Goal: Task Accomplishment & Management: Use online tool/utility

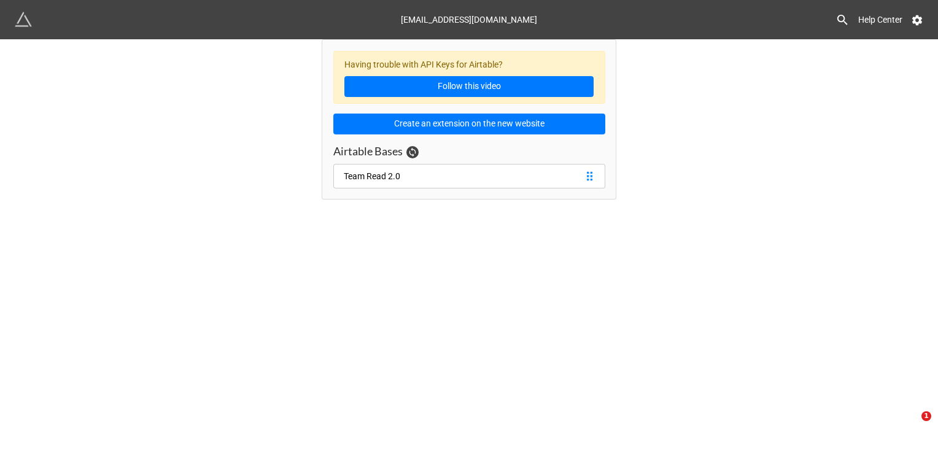
click at [423, 171] on link "Team Read 2.0" at bounding box center [469, 176] width 272 height 25
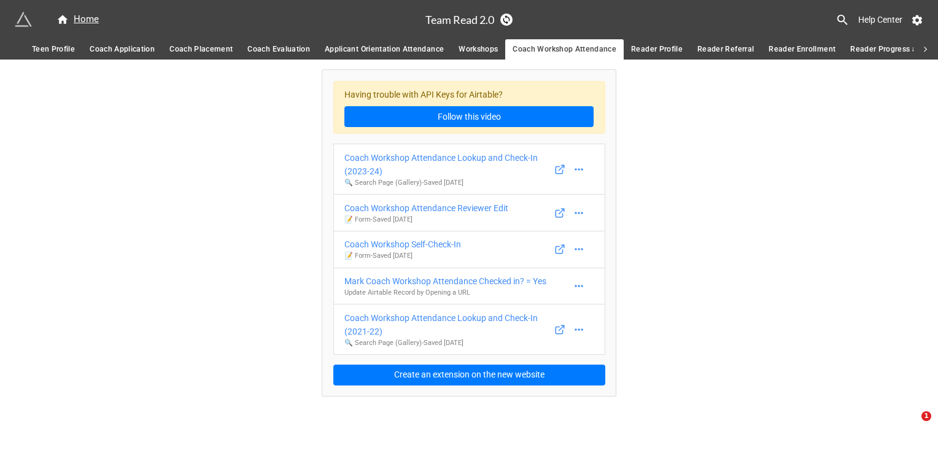
click at [372, 52] on span "Applicant Orientation Attendance" at bounding box center [384, 49] width 119 height 13
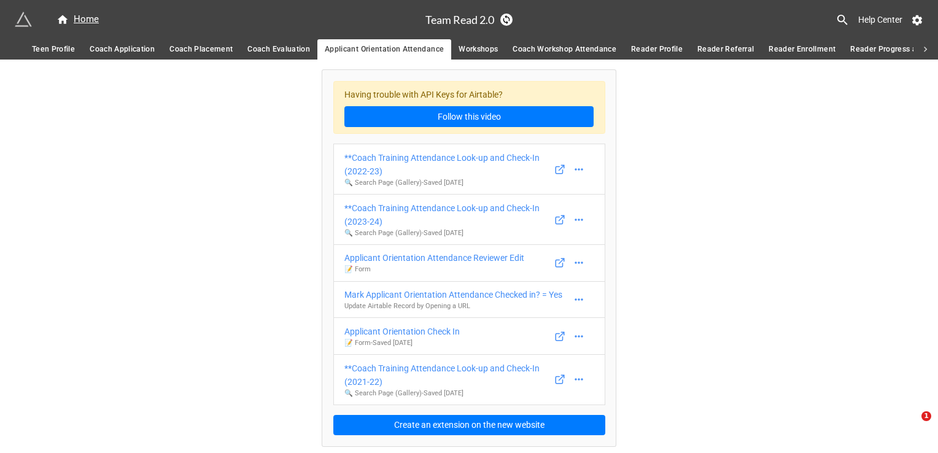
click at [120, 50] on span "Coach Application" at bounding box center [122, 49] width 65 height 13
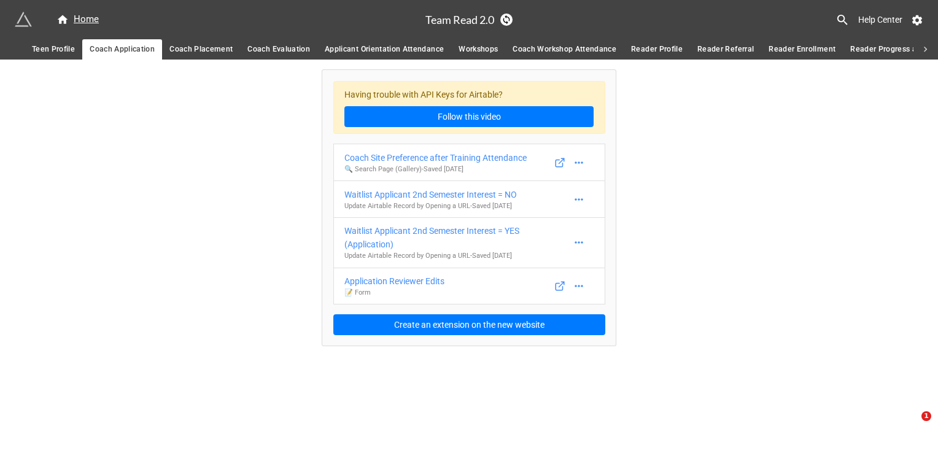
click at [164, 48] on link "Coach Placement" at bounding box center [201, 49] width 78 height 20
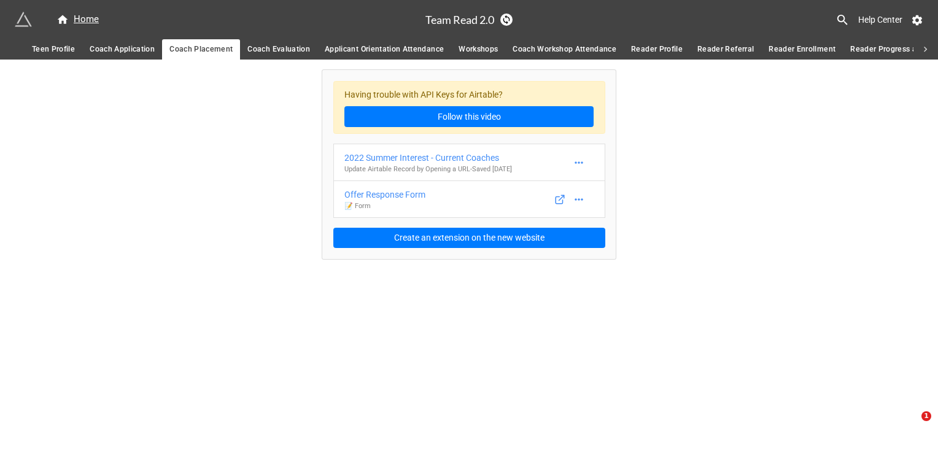
click at [382, 44] on span "Applicant Orientation Attendance" at bounding box center [384, 49] width 119 height 13
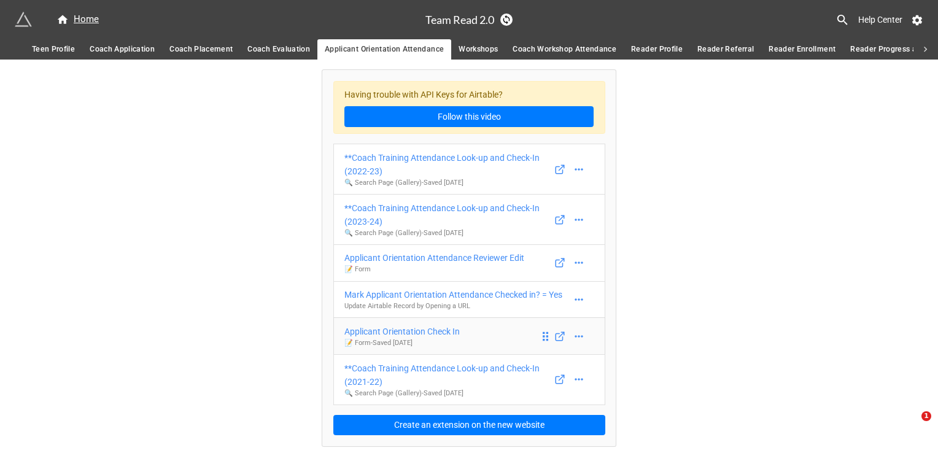
click at [404, 330] on div "Applicant Orientation Check In" at bounding box center [401, 332] width 115 height 14
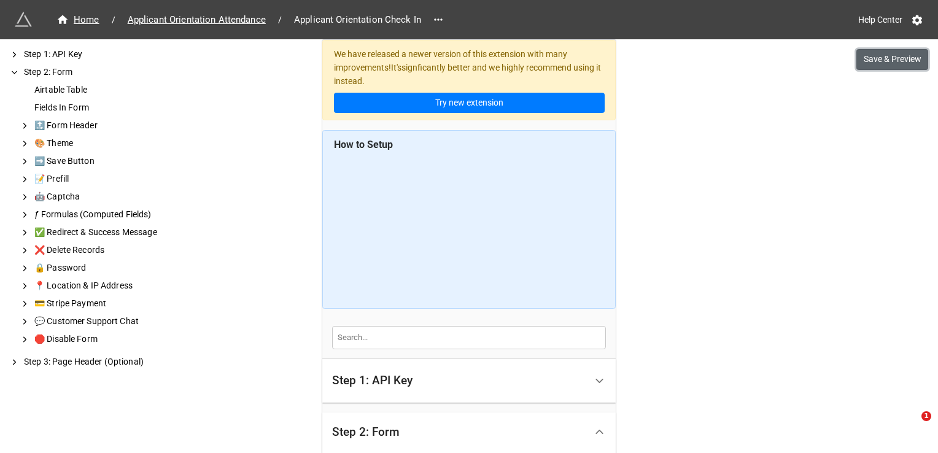
click at [903, 63] on button "Save & Preview" at bounding box center [892, 59] width 72 height 21
drag, startPoint x: 935, startPoint y: 308, endPoint x: 635, endPoint y: 179, distance: 327.4
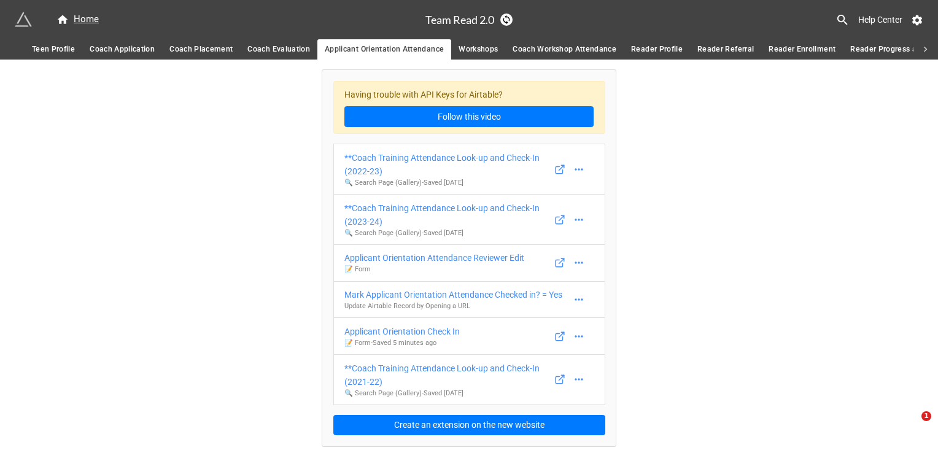
click at [474, 47] on span "Workshops" at bounding box center [477, 49] width 39 height 13
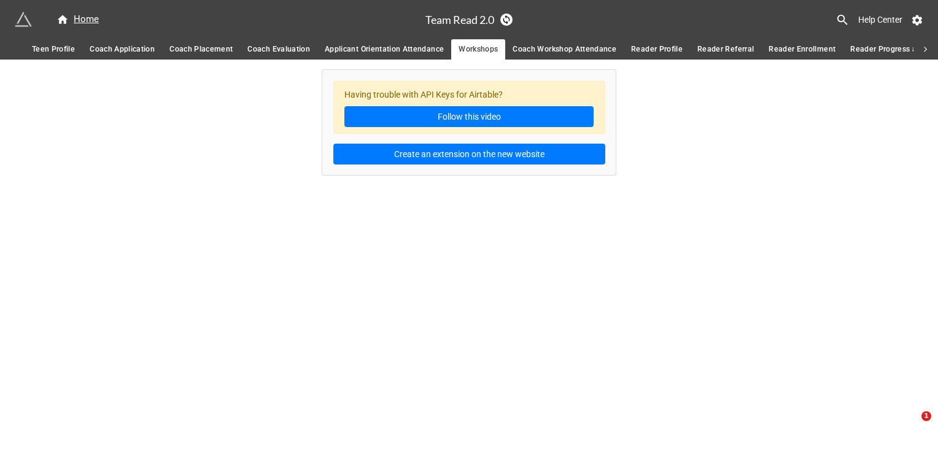
click at [546, 60] on link "Coach Workshop Attendance" at bounding box center [564, 49] width 118 height 20
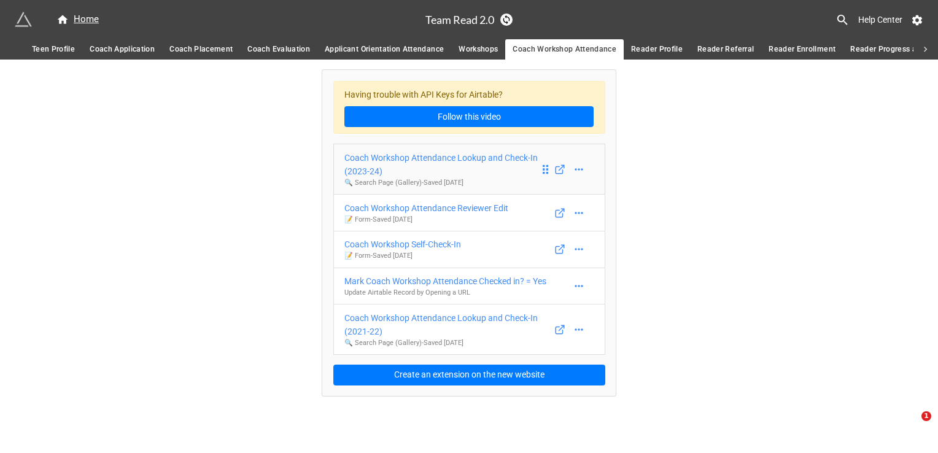
click at [500, 156] on div "Coach Workshop Attendance Lookup and Check-In (2023-24)" at bounding box center [441, 164] width 195 height 27
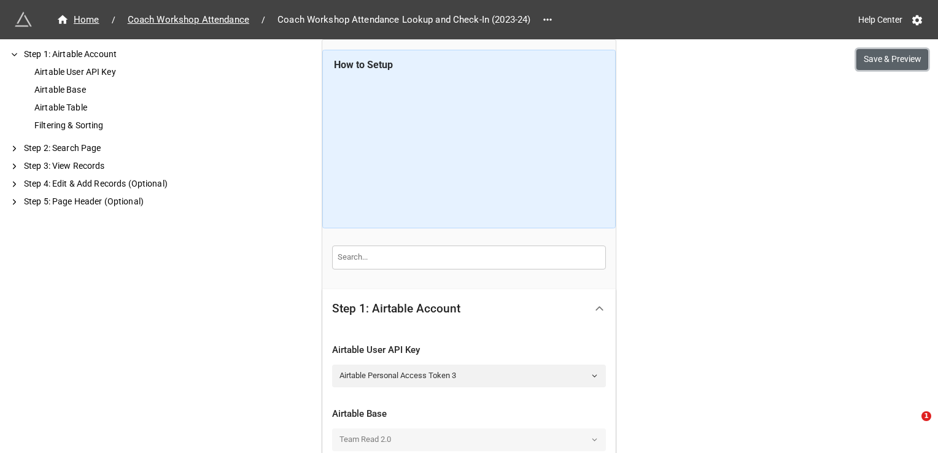
click at [883, 63] on button "Save & Preview" at bounding box center [892, 59] width 72 height 21
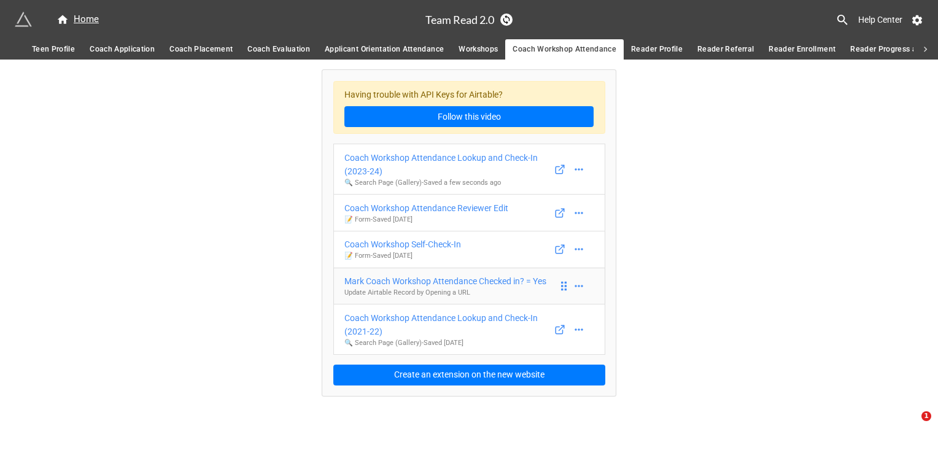
click at [431, 280] on div "Mark Coach Workshop Attendance Checked in? = Yes" at bounding box center [445, 281] width 202 height 14
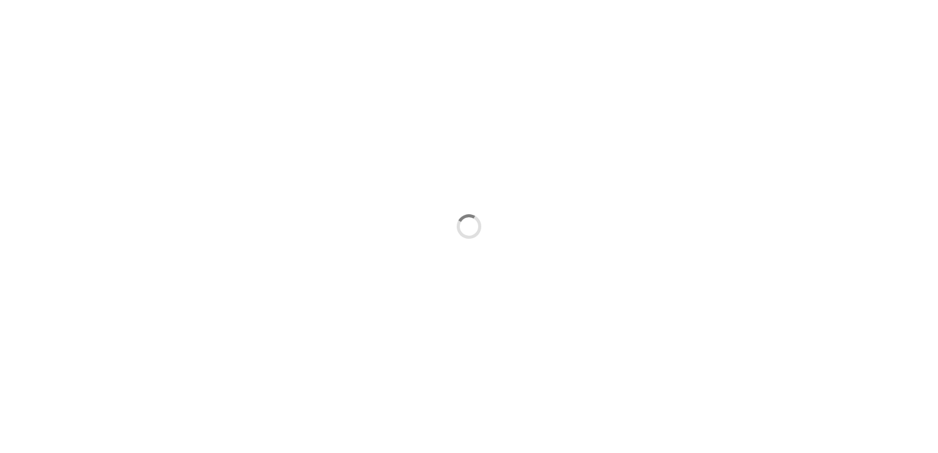
click at [576, 339] on div at bounding box center [469, 226] width 938 height 453
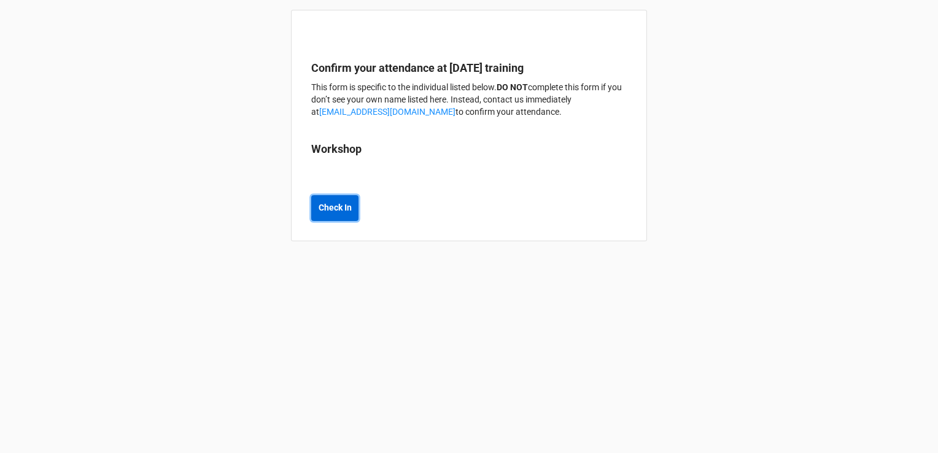
click at [334, 212] on b "Check In" at bounding box center [334, 207] width 33 height 13
click at [365, 153] on b "Workshop" at bounding box center [468, 151] width 315 height 21
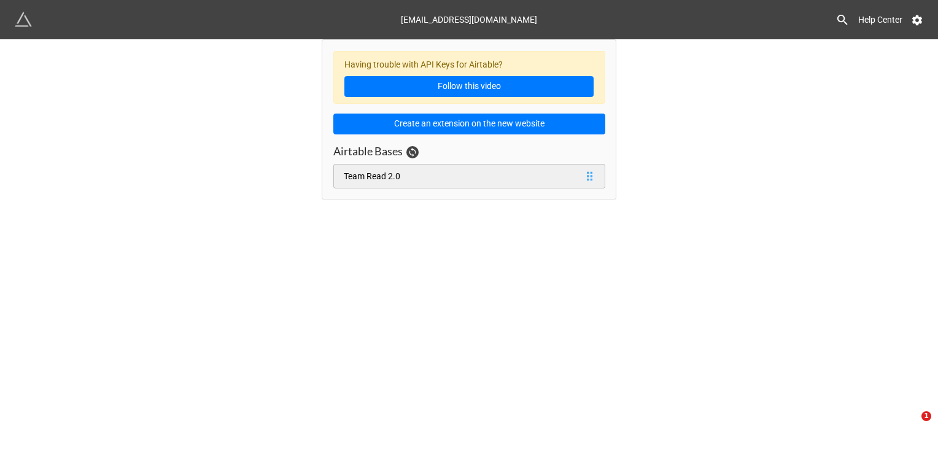
click at [533, 179] on link "Team Read 2.0" at bounding box center [469, 176] width 272 height 25
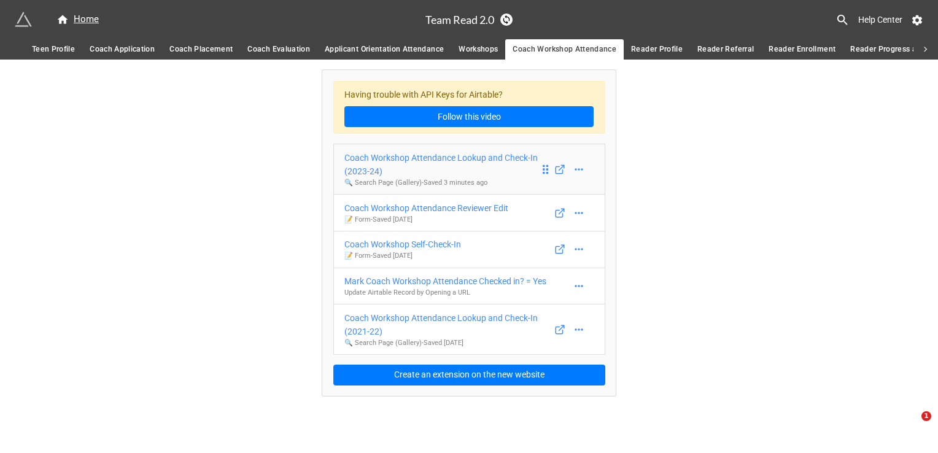
click at [484, 158] on div "Coach Workshop Attendance Lookup and Check-In (2023-24)" at bounding box center [441, 164] width 195 height 27
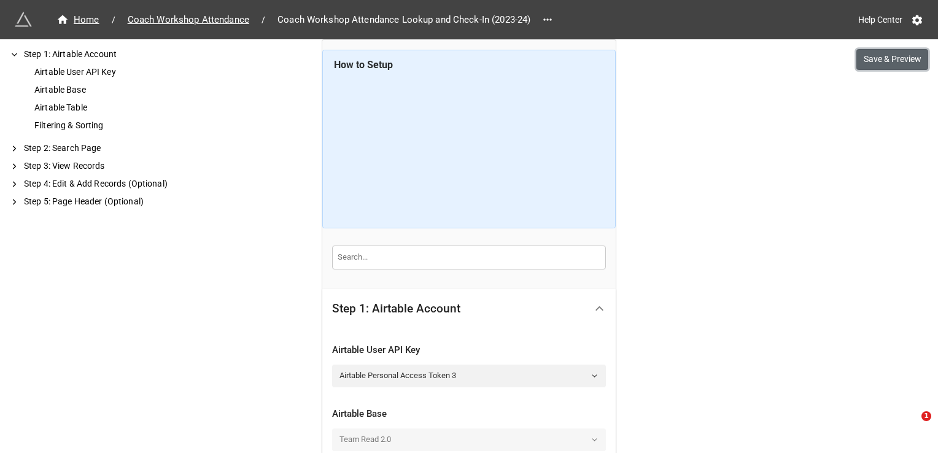
drag, startPoint x: 913, startPoint y: 58, endPoint x: 898, endPoint y: 58, distance: 14.7
click at [911, 58] on button "Save & Preview" at bounding box center [892, 59] width 72 height 21
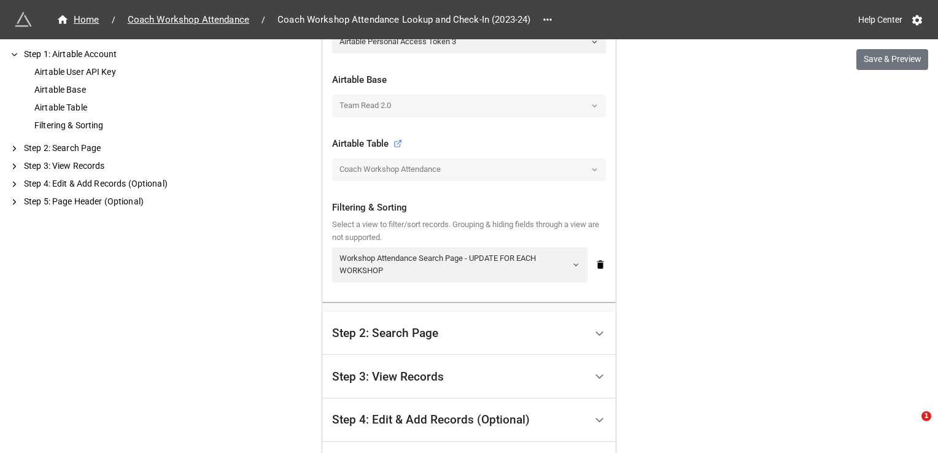
scroll to position [307, 0]
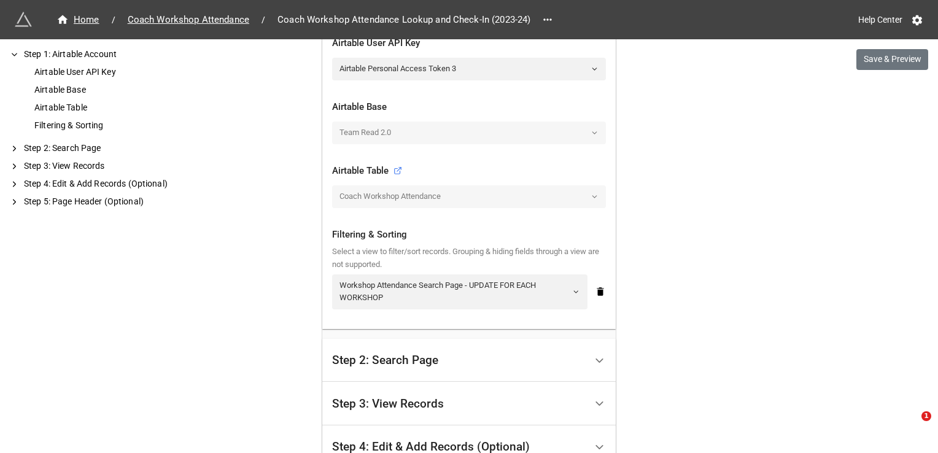
click at [456, 190] on div "Coach Workshop Attendance" at bounding box center [469, 196] width 274 height 22
click at [562, 196] on div "Coach Workshop Attendance" at bounding box center [469, 196] width 274 height 22
click at [589, 196] on div "Coach Workshop Attendance" at bounding box center [469, 196] width 274 height 22
click at [395, 172] on icon at bounding box center [397, 170] width 9 height 9
click at [592, 198] on div "Coach Workshop Attendance" at bounding box center [469, 196] width 274 height 22
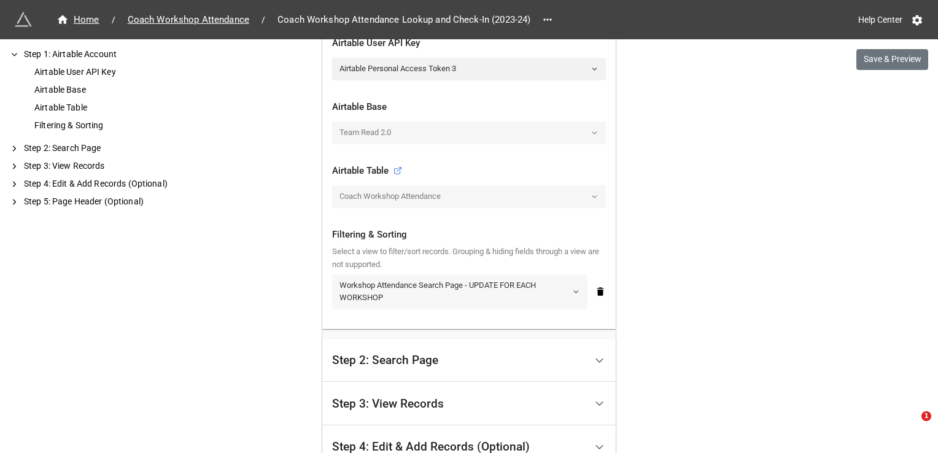
click at [578, 291] on link "Workshop Attendance Search Page - UPDATE FOR EACH WORKSHOP" at bounding box center [459, 291] width 255 height 35
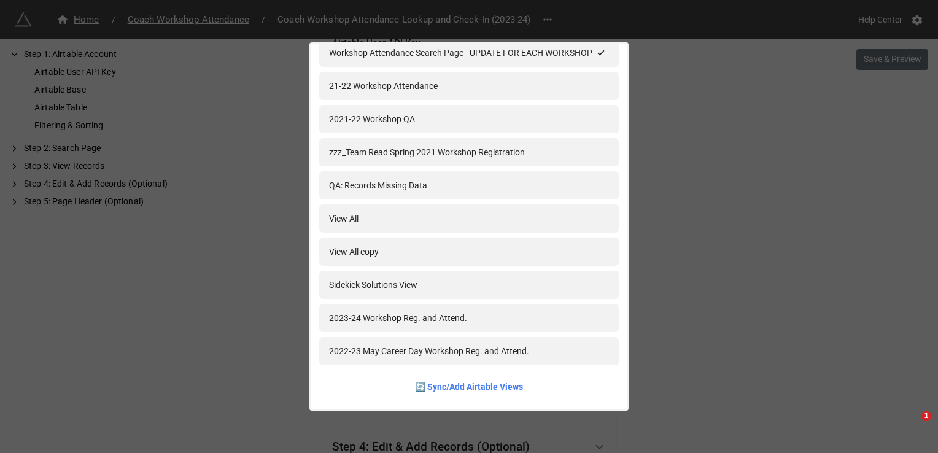
scroll to position [1537, 0]
click at [706, 214] on div "2023-24 Seattle Team Read Workshop Registration 2023-24 Highline Team Read Work…" at bounding box center [469, 226] width 938 height 453
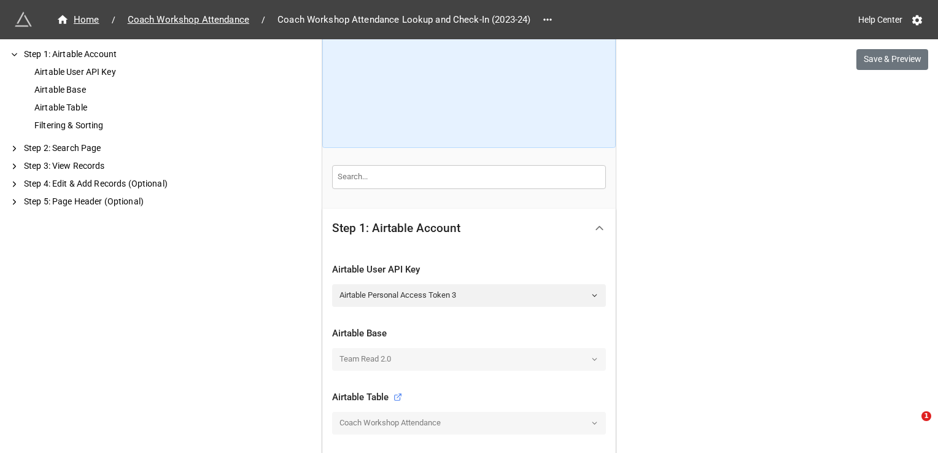
scroll to position [184, 0]
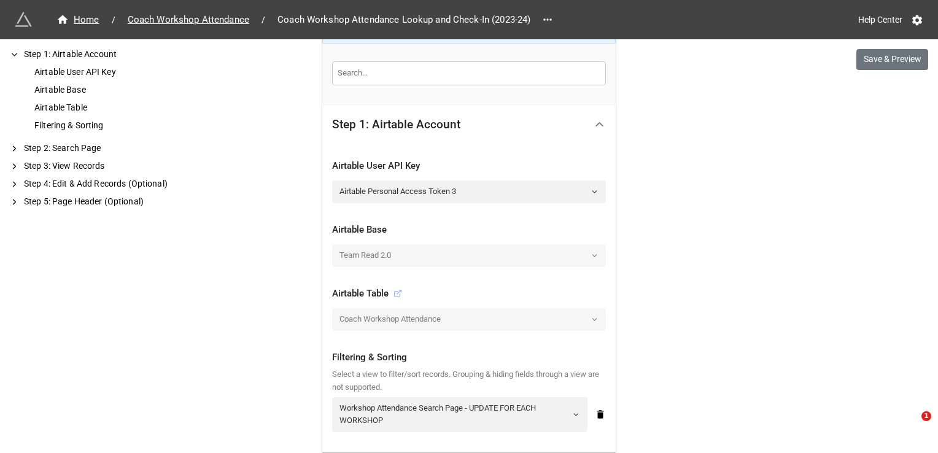
click at [397, 293] on line at bounding box center [399, 292] width 4 height 4
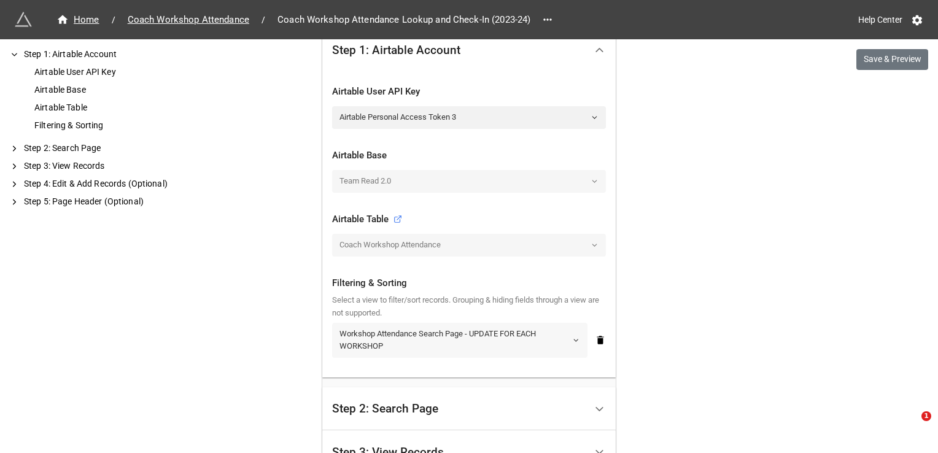
scroll to position [307, 0]
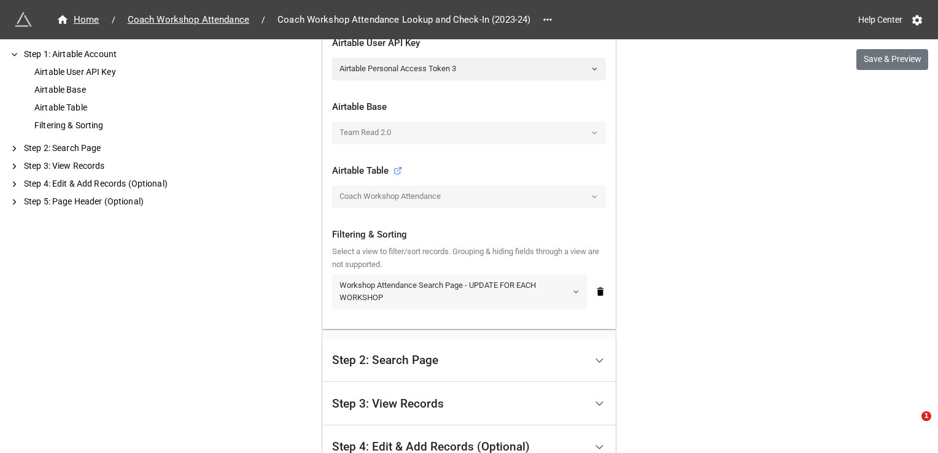
click at [466, 287] on link "Workshop Attendance Search Page - UPDATE FOR EACH WORKSHOP" at bounding box center [459, 291] width 255 height 35
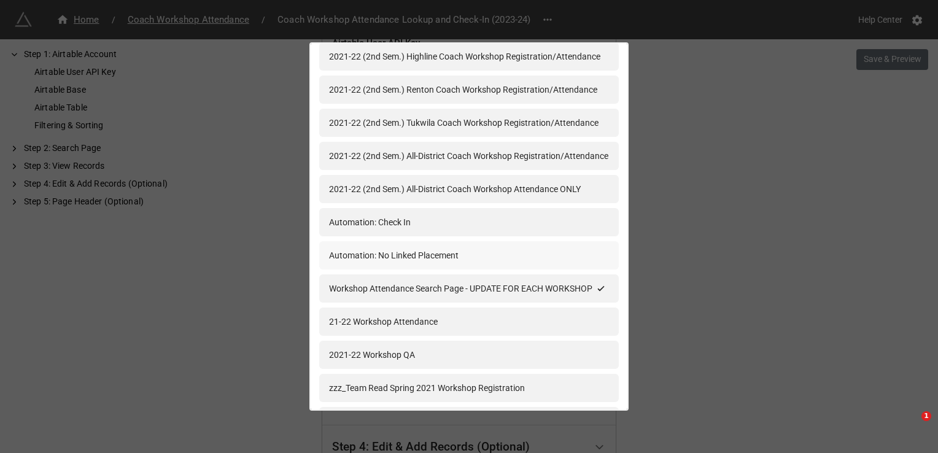
scroll to position [1537, 0]
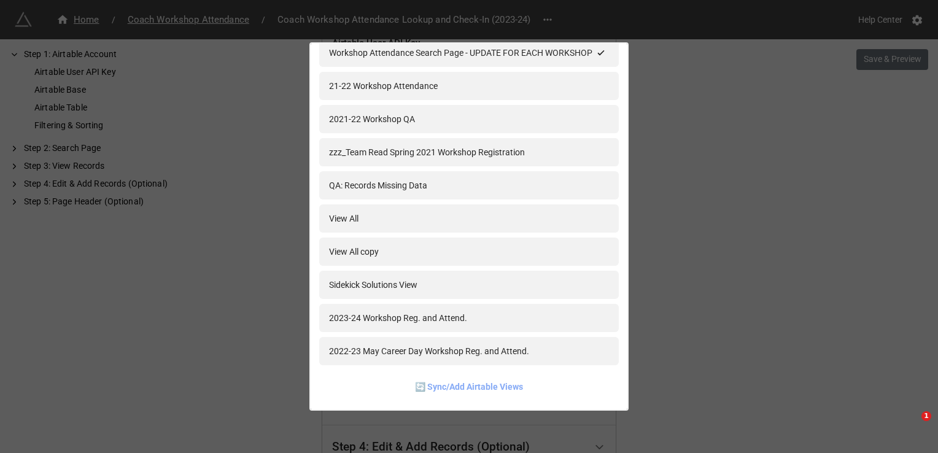
click at [503, 389] on link "🔄 Sync/Add Airtable Views" at bounding box center [469, 387] width 108 height 14
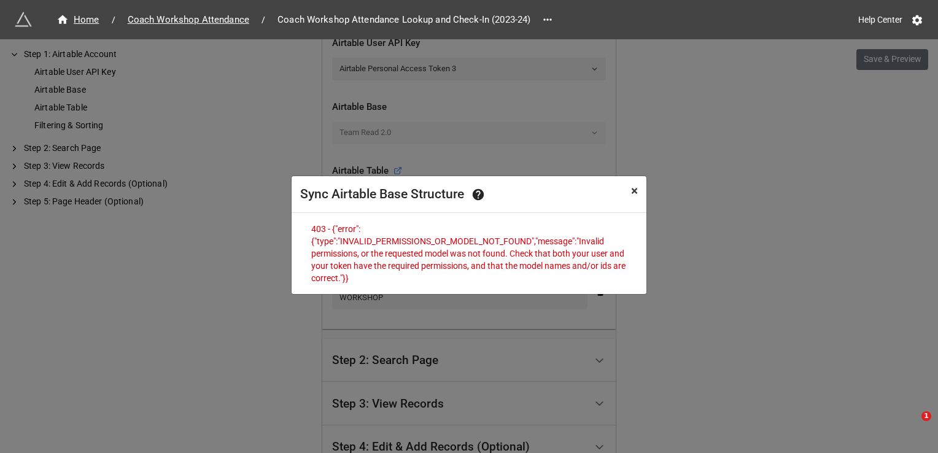
click at [631, 191] on span "×" at bounding box center [634, 190] width 7 height 15
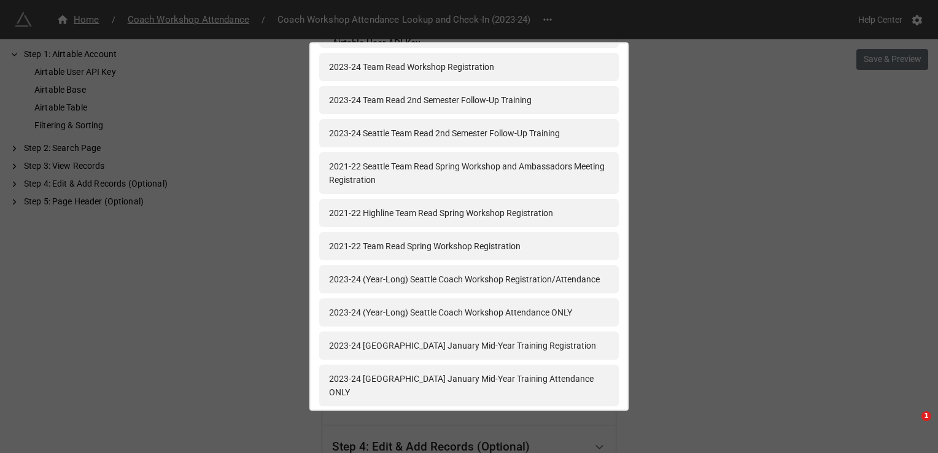
scroll to position [0, 0]
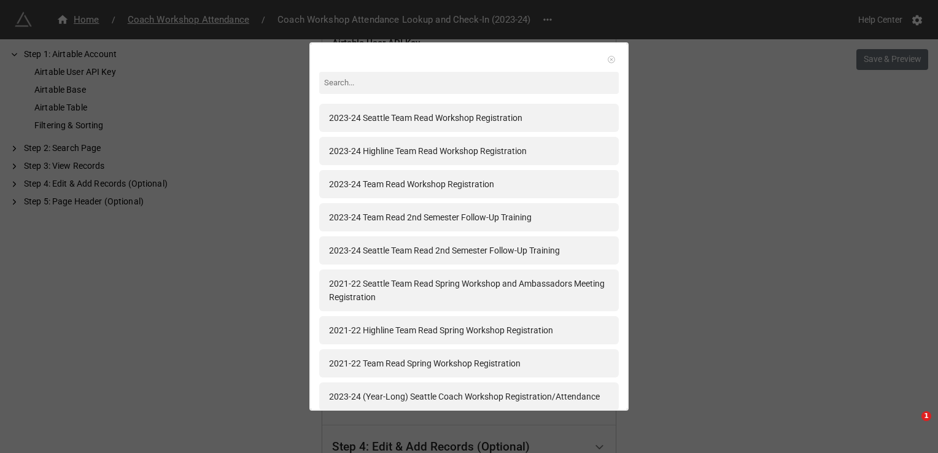
click at [609, 55] on icon at bounding box center [611, 59] width 9 height 9
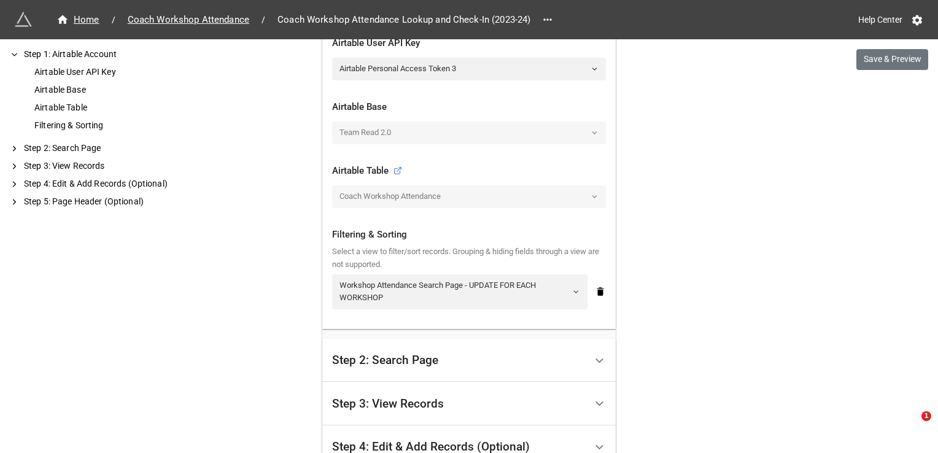
click at [766, 177] on div "Home / Coach Workshop Attendance / Coach Workshop Attendance Lookup and Check-I…" at bounding box center [469, 315] width 938 height 1244
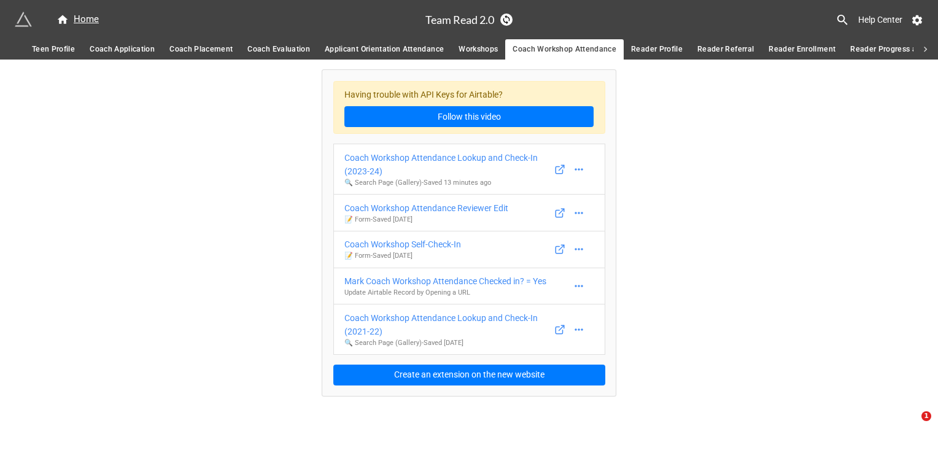
click at [395, 49] on span "Applicant Orientation Attendance" at bounding box center [384, 49] width 119 height 13
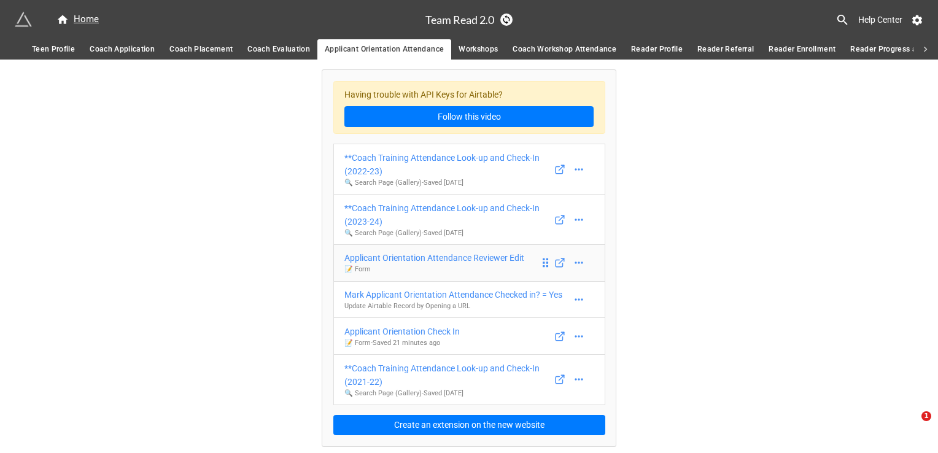
click at [478, 258] on div "Applicant Orientation Attendance Reviewer Edit" at bounding box center [434, 258] width 180 height 14
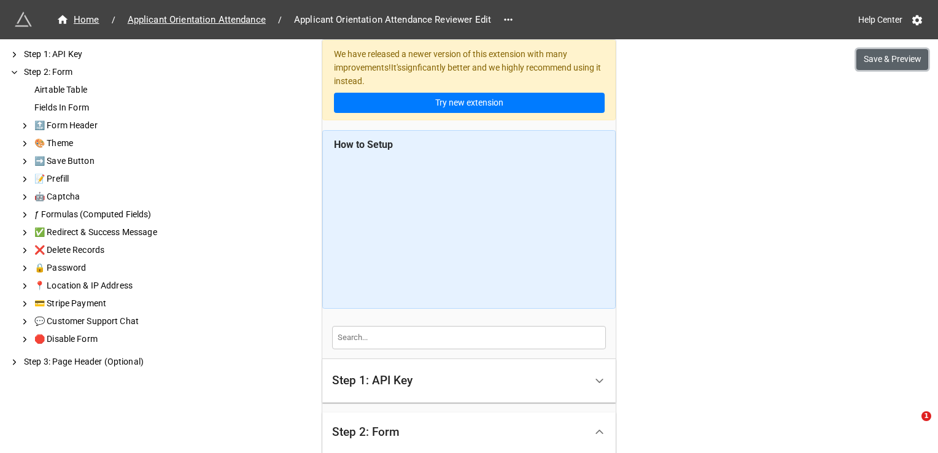
click at [886, 68] on button "Save & Preview" at bounding box center [892, 59] width 72 height 21
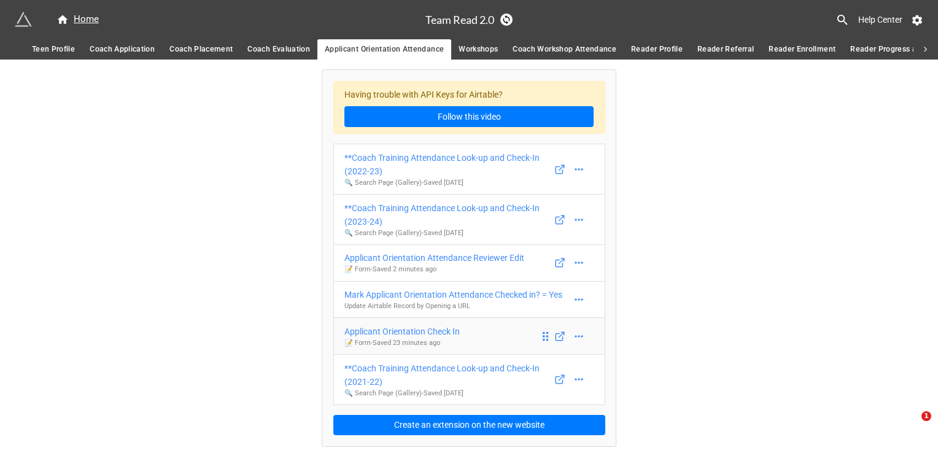
click at [422, 328] on div "Applicant Orientation Check In" at bounding box center [401, 332] width 115 height 14
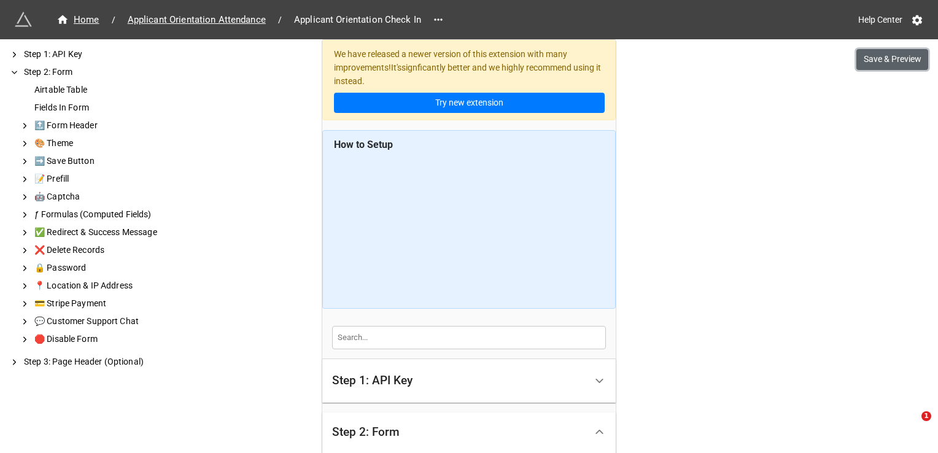
click at [875, 53] on button "Save & Preview" at bounding box center [892, 59] width 72 height 21
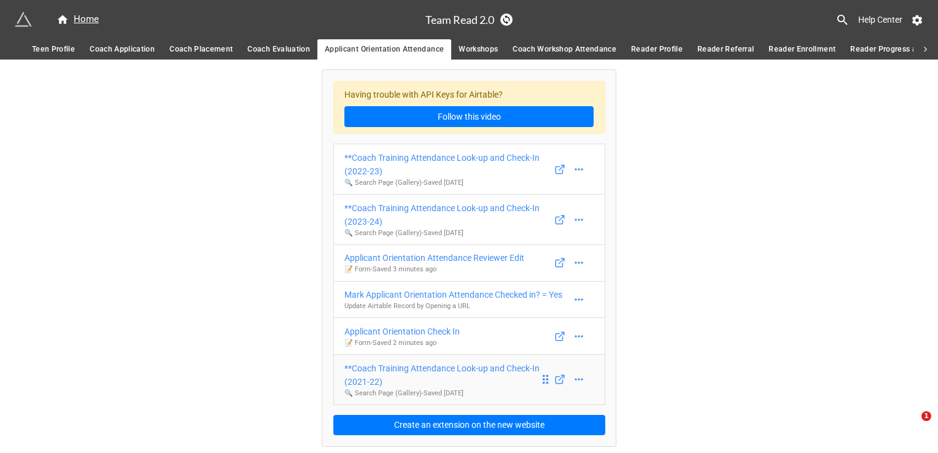
click at [465, 368] on div "**Coach Training Attendance Look-up and Check-In (2021-22)" at bounding box center [441, 374] width 195 height 27
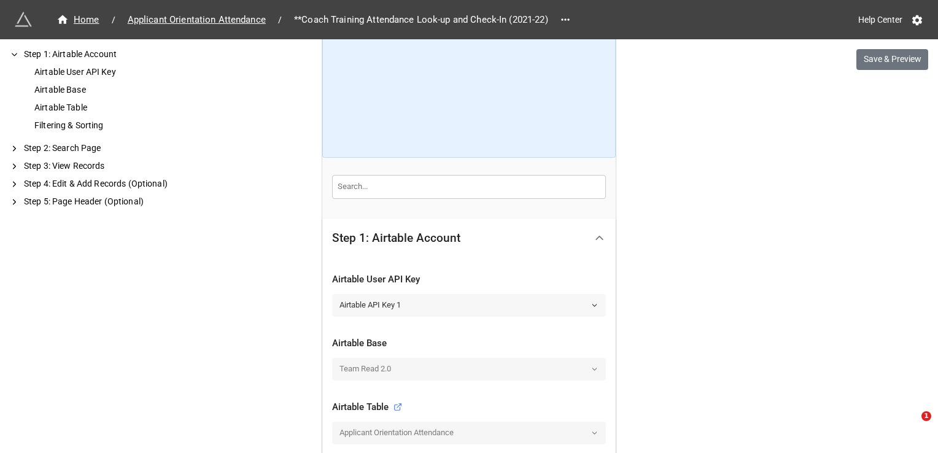
scroll to position [123, 0]
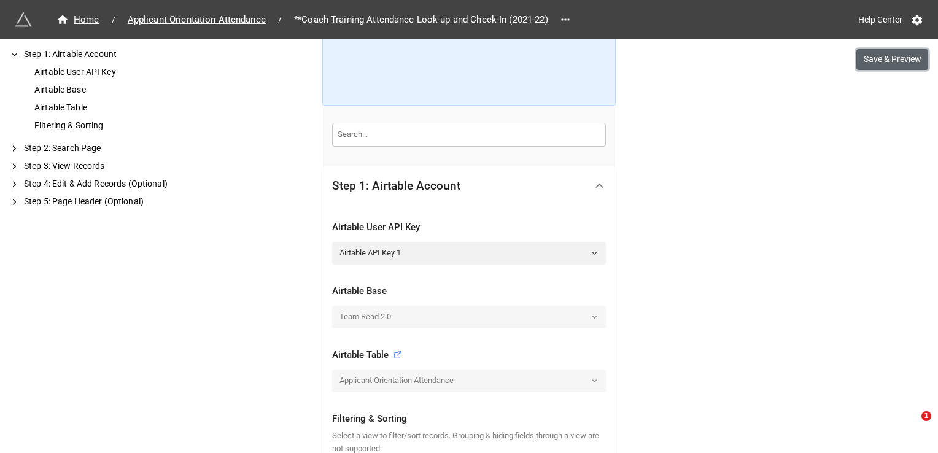
click at [884, 60] on button "Save & Preview" at bounding box center [892, 59] width 72 height 21
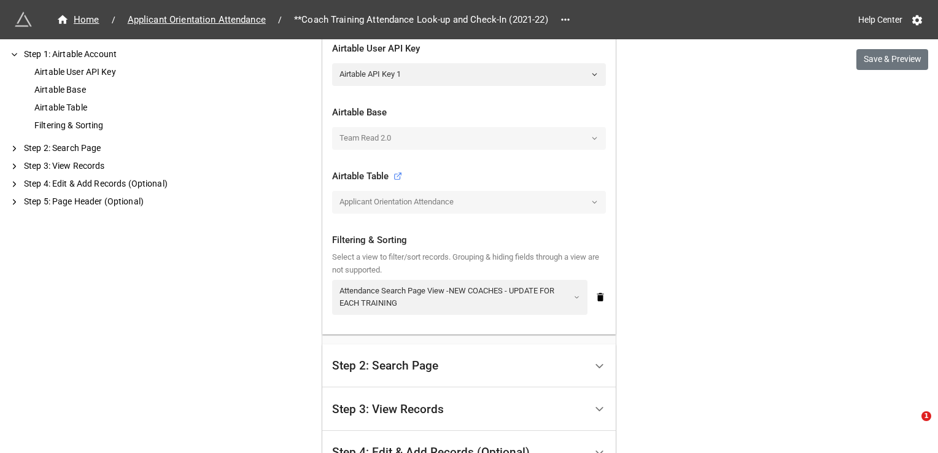
scroll to position [368, 0]
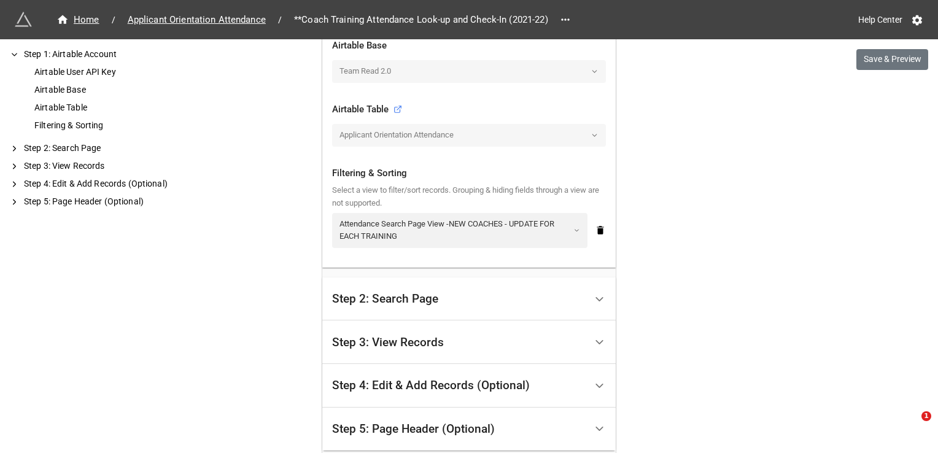
click at [663, 75] on div "Home / Applicant Orientation Attendance / **Coach Training Attendance Look-up a…" at bounding box center [469, 254] width 938 height 1244
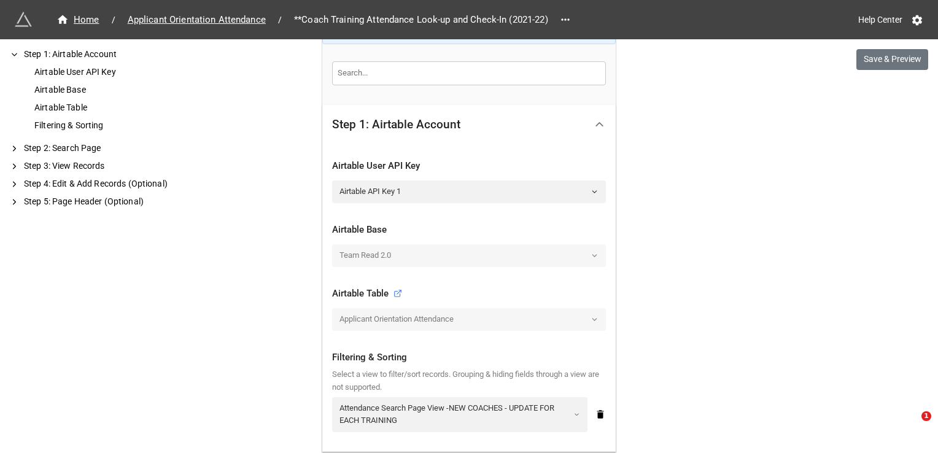
scroll to position [245, 0]
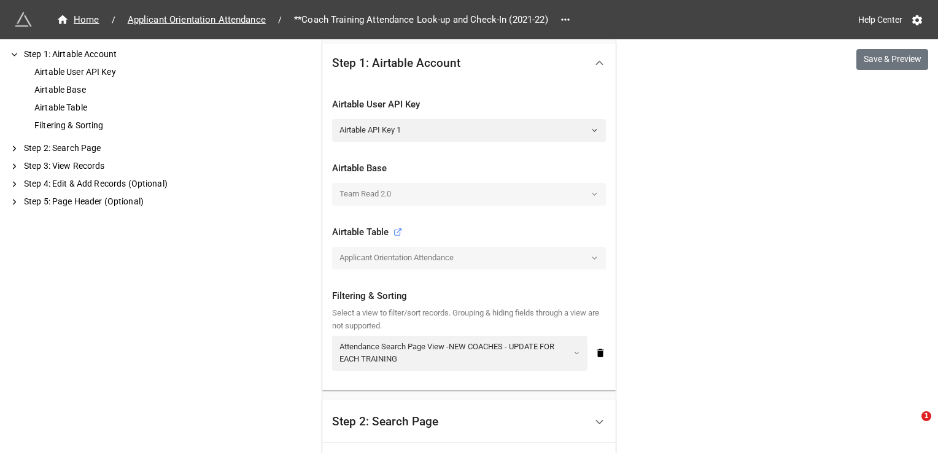
click at [572, 257] on div "Applicant Orientation Attendance" at bounding box center [469, 258] width 274 height 22
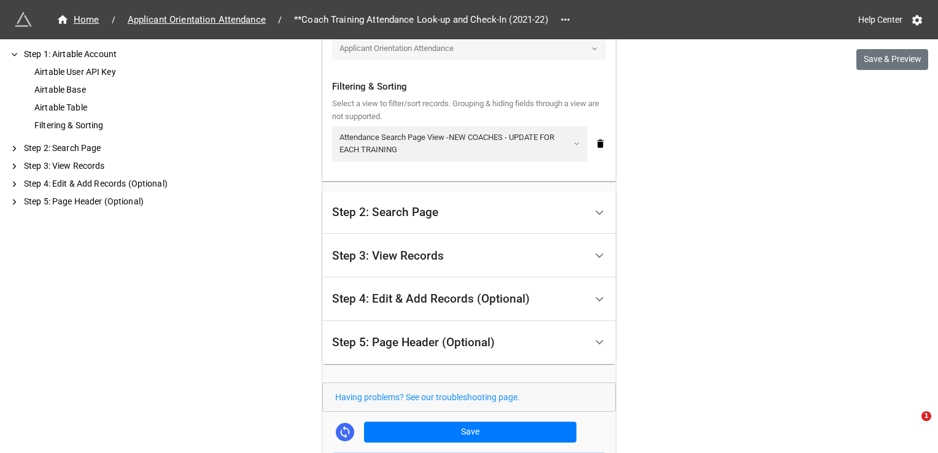
scroll to position [430, 0]
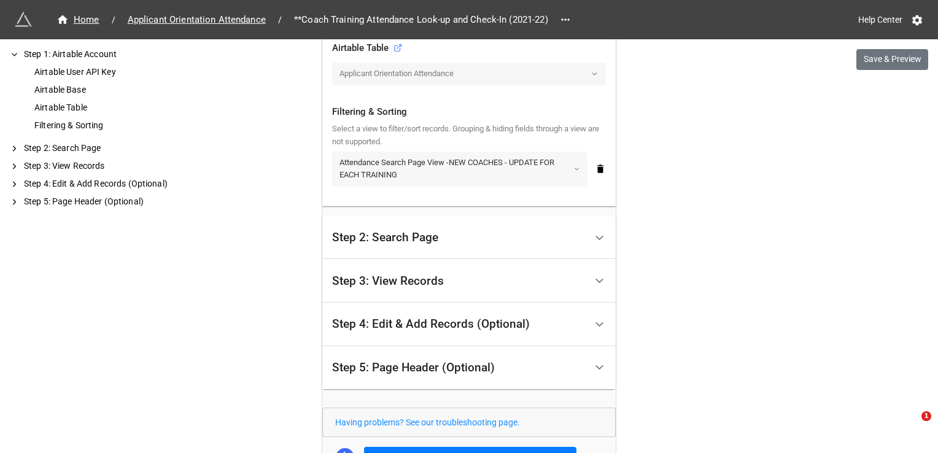
click at [503, 161] on link "Attendance Search Page View -NEW COACHES - UPDATE FOR EACH TRAINING" at bounding box center [459, 169] width 255 height 35
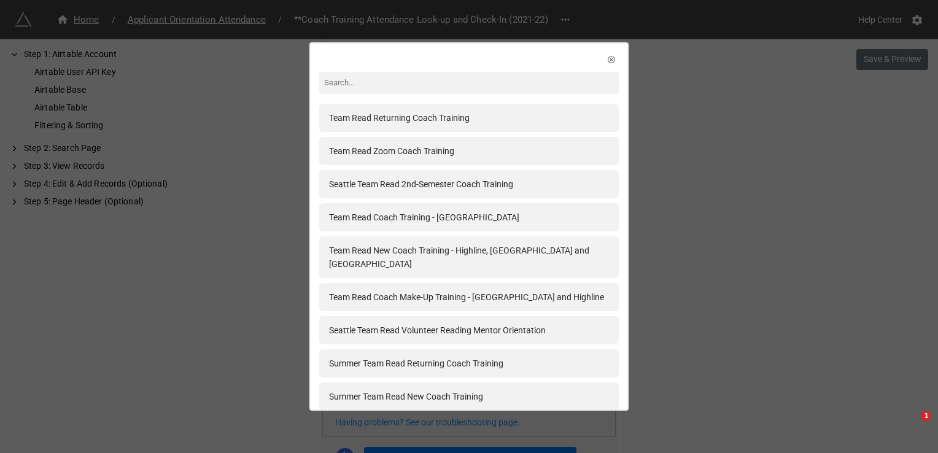
drag, startPoint x: 806, startPoint y: 172, endPoint x: 637, endPoint y: 192, distance: 169.9
click at [803, 172] on div "Team Read Returning Coach Training Team Read Zoom Coach Training Seattle Team R…" at bounding box center [469, 226] width 938 height 453
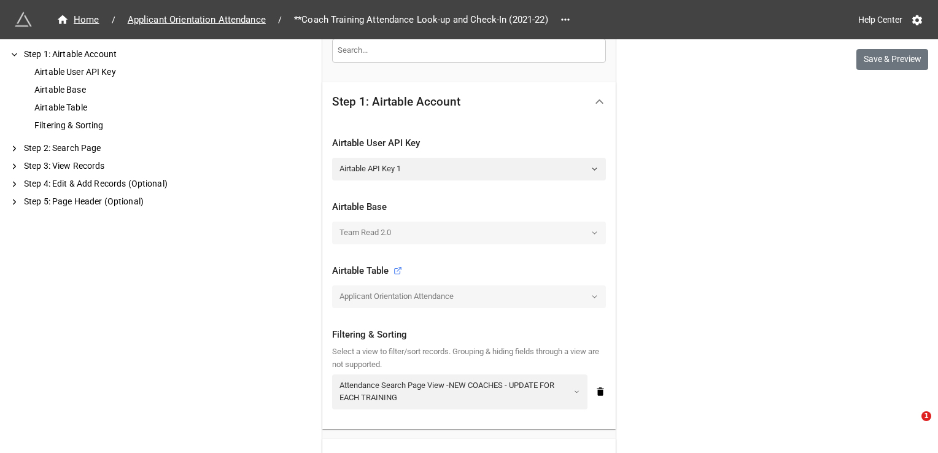
scroll to position [245, 0]
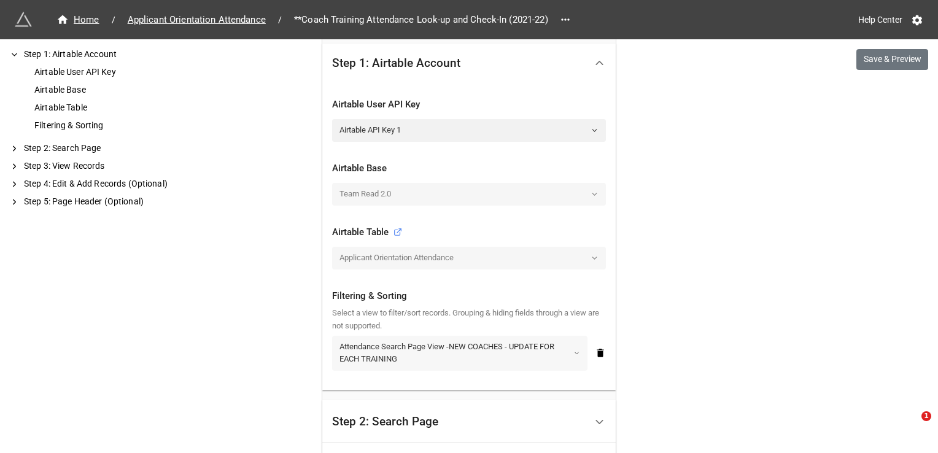
click at [547, 340] on link "Attendance Search Page View -NEW COACHES - UPDATE FOR EACH TRAINING" at bounding box center [459, 353] width 255 height 35
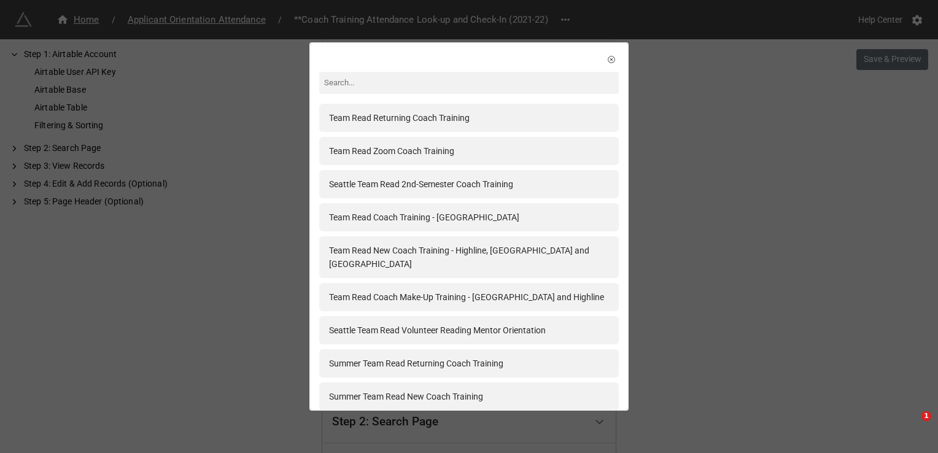
click at [878, 311] on div "Team Read Returning Coach Training Team Read Zoom Coach Training Seattle Team R…" at bounding box center [469, 226] width 938 height 453
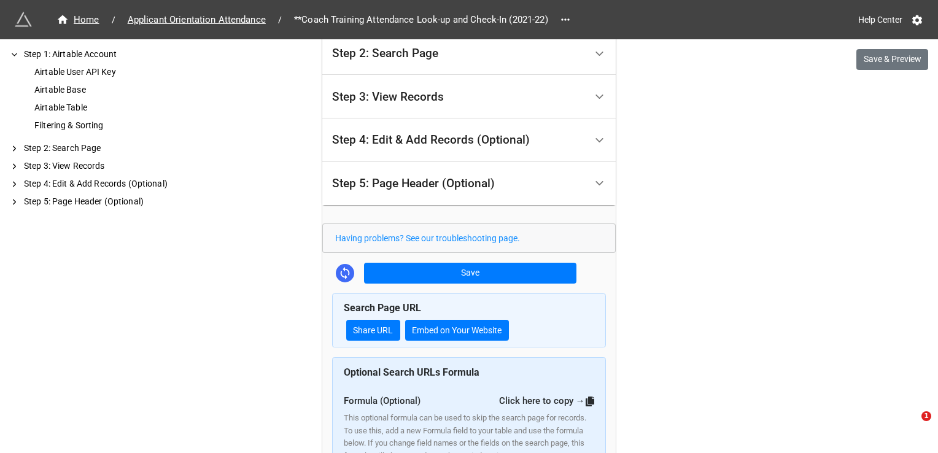
scroll to position [307, 0]
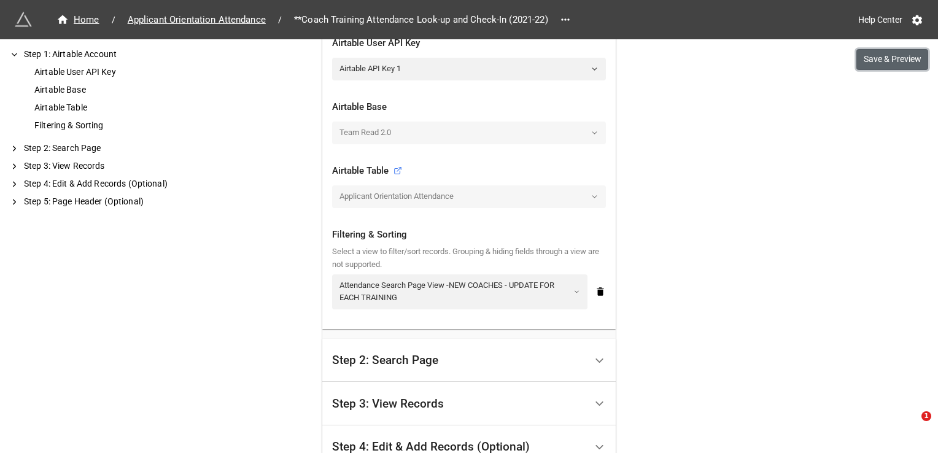
click at [915, 59] on button "Save & Preview" at bounding box center [892, 59] width 72 height 21
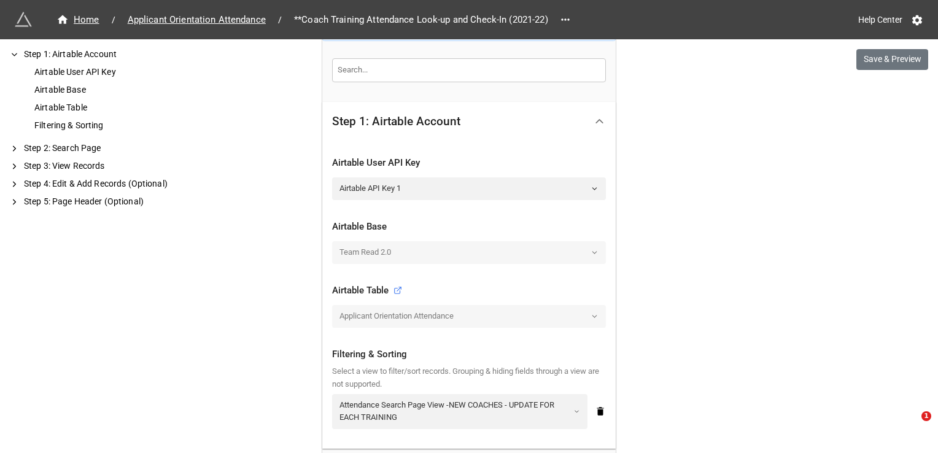
scroll to position [184, 0]
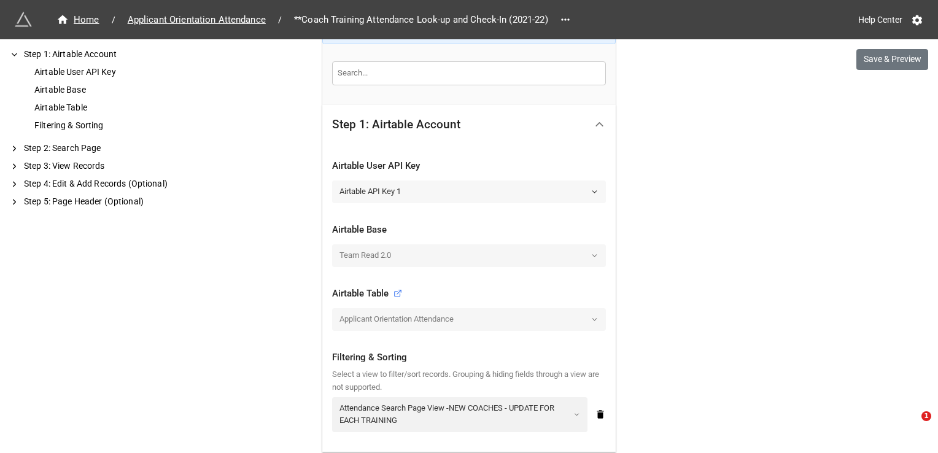
click at [488, 190] on link "Airtable API Key 1" at bounding box center [469, 191] width 274 height 22
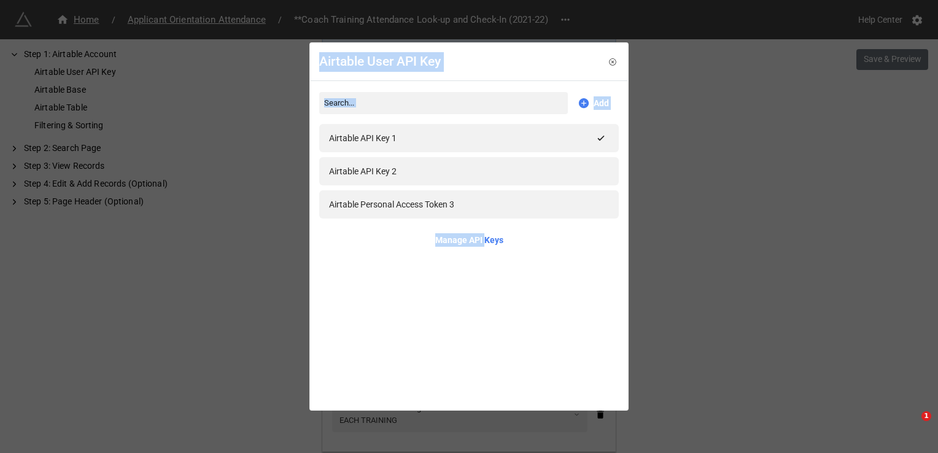
drag, startPoint x: 484, startPoint y: 237, endPoint x: 642, endPoint y: 127, distance: 193.0
click at [642, 127] on div "Airtable User API Key Add Airtable API Key 1 Airtable API Key 2 Airtable Person…" at bounding box center [469, 226] width 938 height 453
drag, startPoint x: 642, startPoint y: 127, endPoint x: 597, endPoint y: 98, distance: 53.3
click at [597, 98] on link "Add" at bounding box center [592, 103] width 31 height 14
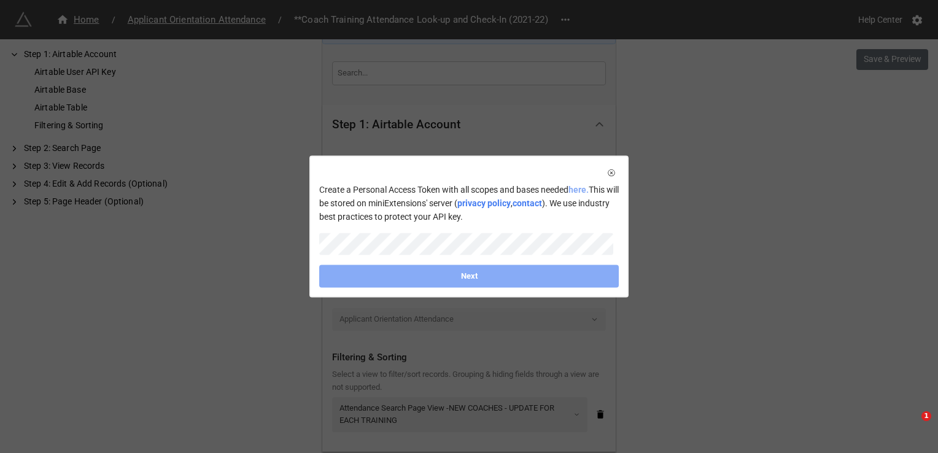
click at [579, 192] on link "here." at bounding box center [578, 190] width 20 height 10
click at [608, 171] on icon at bounding box center [611, 173] width 9 height 9
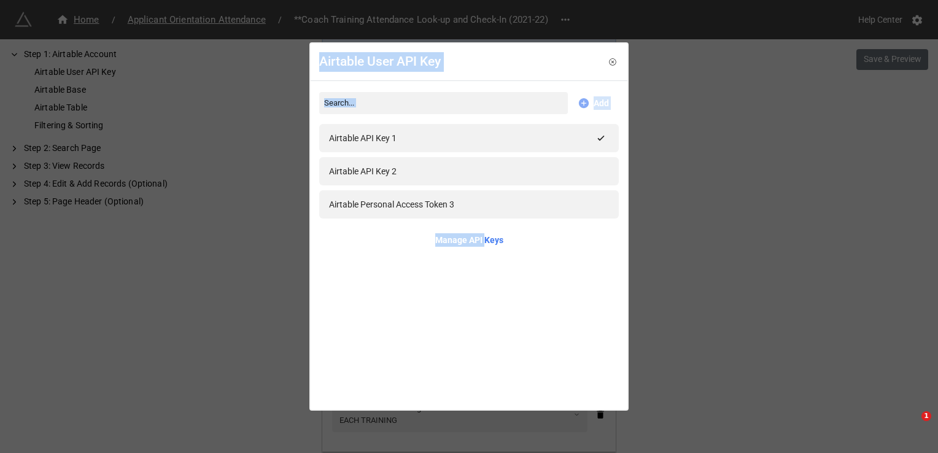
click at [594, 100] on link "Add" at bounding box center [592, 103] width 31 height 14
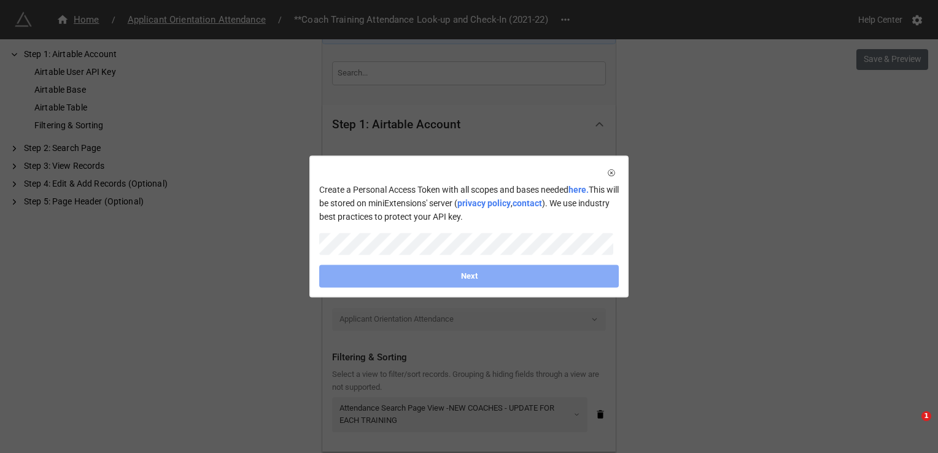
click at [455, 232] on form "Create a Personal Access Token with all scopes and bases needed here. This will…" at bounding box center [468, 235] width 299 height 105
click at [309, 250] on div "Create a Personal Access Token with all scopes and bases needed here. This will…" at bounding box center [468, 227] width 319 height 142
click at [587, 263] on form "Create a Personal Access Token with all scopes and bases needed here. This will…" at bounding box center [468, 235] width 299 height 105
click at [587, 269] on link "Next" at bounding box center [468, 276] width 299 height 22
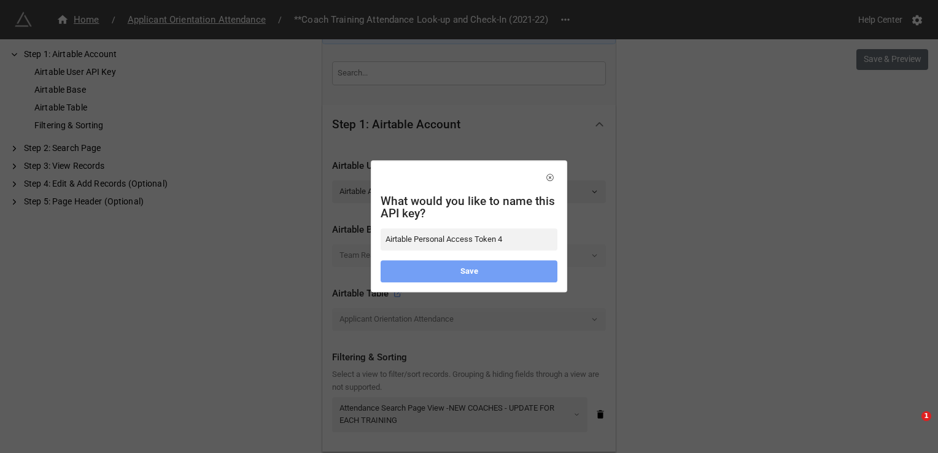
click at [498, 271] on link "Save" at bounding box center [468, 271] width 177 height 22
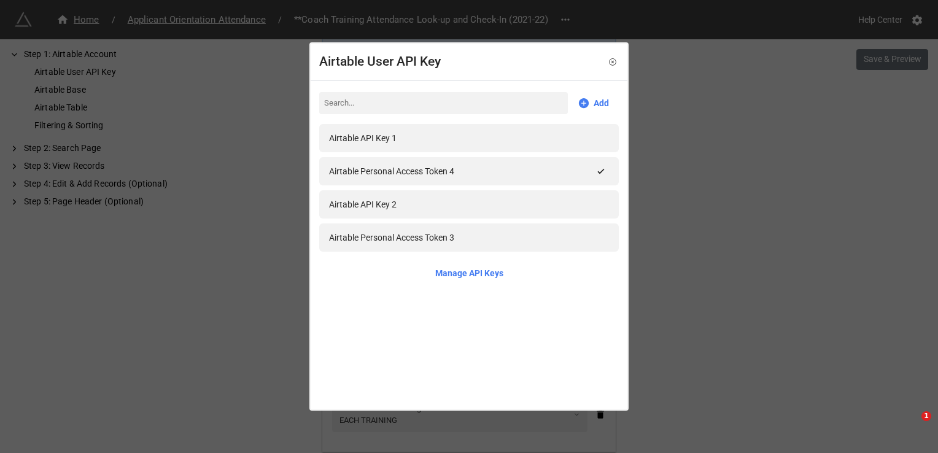
click at [723, 264] on div "Airtable User API Key Add Airtable API Key 1 Airtable Personal Access Token 4 A…" at bounding box center [469, 226] width 938 height 453
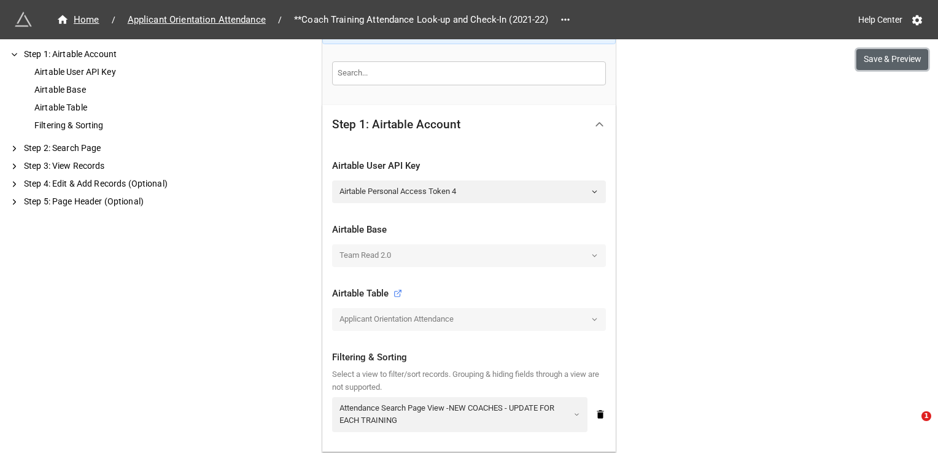
click at [897, 64] on button "Save & Preview" at bounding box center [892, 59] width 72 height 21
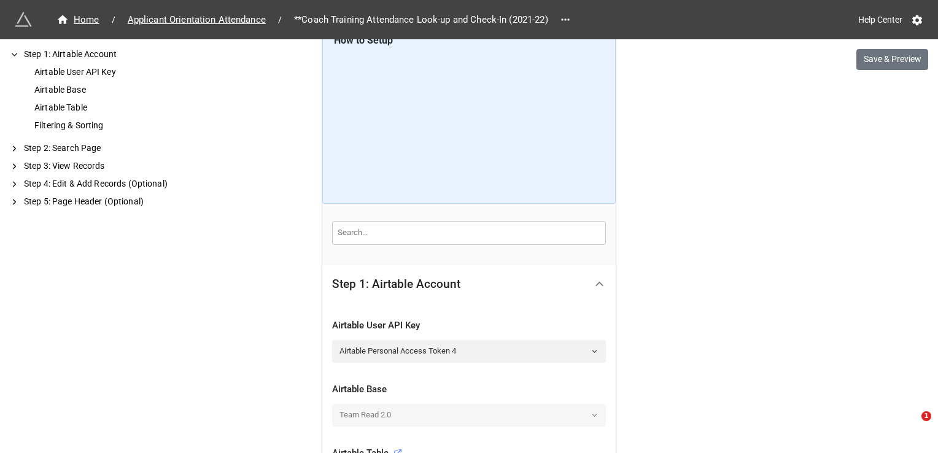
scroll to position [0, 0]
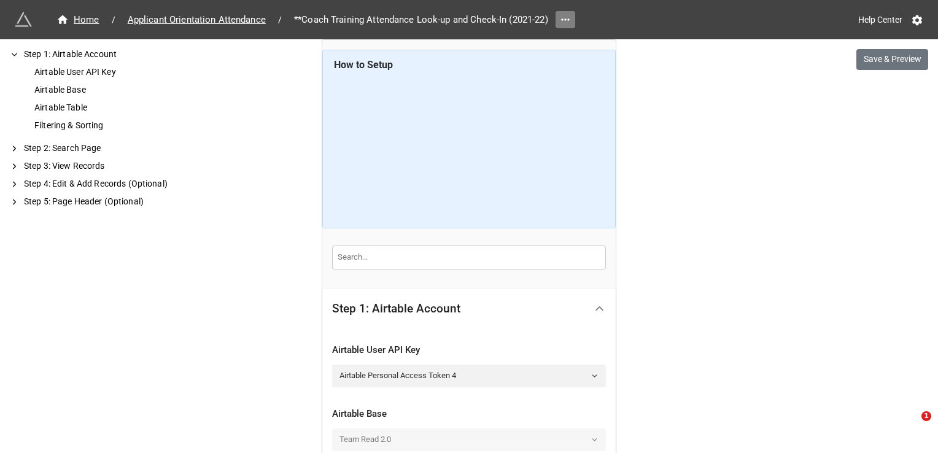
click at [566, 23] on icon at bounding box center [565, 20] width 12 height 12
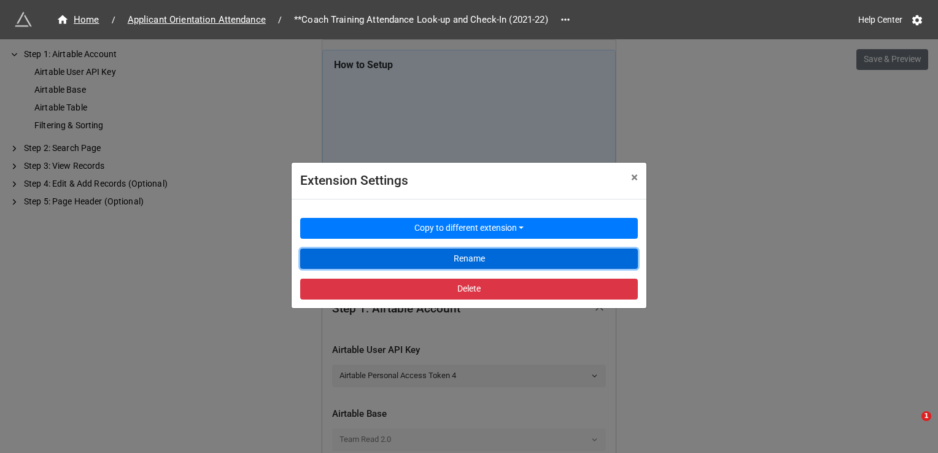
click at [498, 260] on button "Rename" at bounding box center [469, 259] width 338 height 21
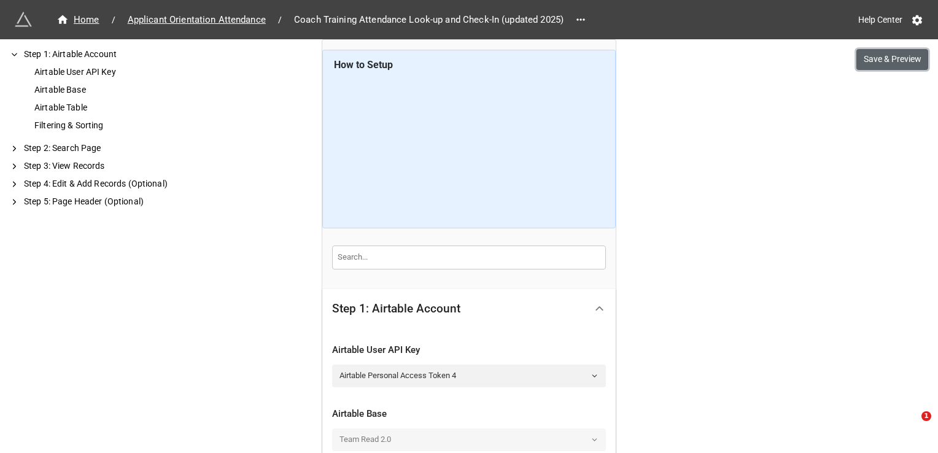
click at [879, 60] on button "Save & Preview" at bounding box center [892, 59] width 72 height 21
click at [897, 64] on button "Save & Preview" at bounding box center [892, 59] width 72 height 21
click at [899, 65] on button "Save & Preview" at bounding box center [892, 59] width 72 height 21
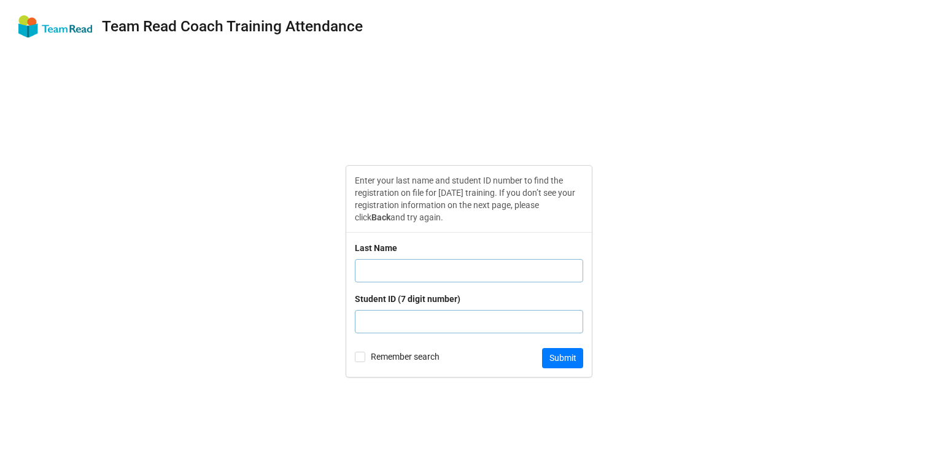
click at [476, 266] on input "text" at bounding box center [469, 270] width 228 height 23
type input "E"
type input "9999911"
click button "Submit" at bounding box center [562, 358] width 41 height 21
click at [467, 271] on input "text" at bounding box center [469, 270] width 228 height 23
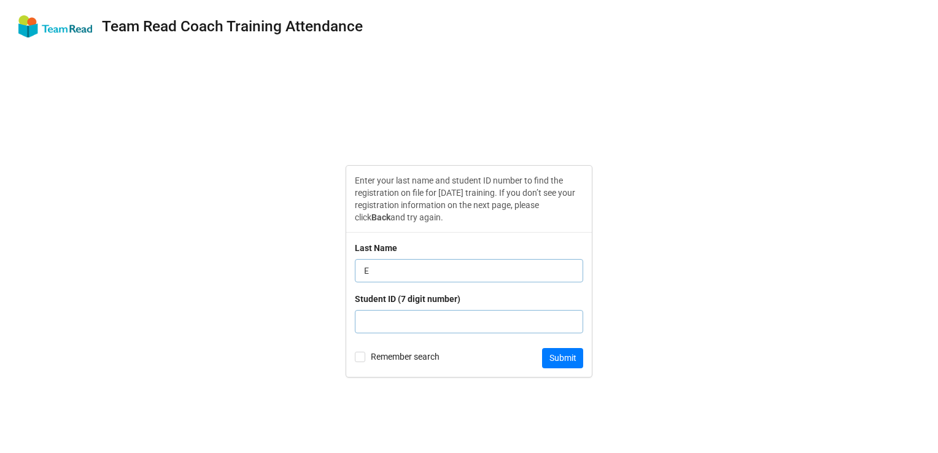
type input "E"
type input "9999911"
click button "Submit" at bounding box center [562, 358] width 41 height 21
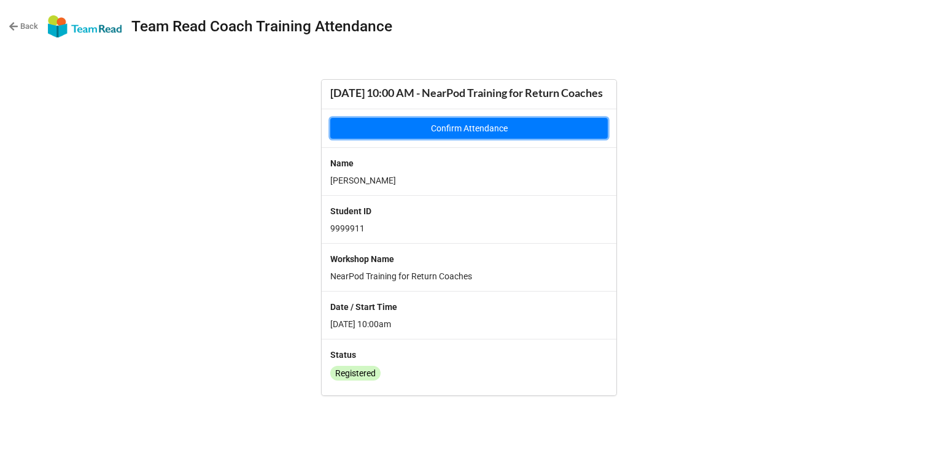
click at [536, 139] on button "Confirm Attendance" at bounding box center [468, 128] width 277 height 21
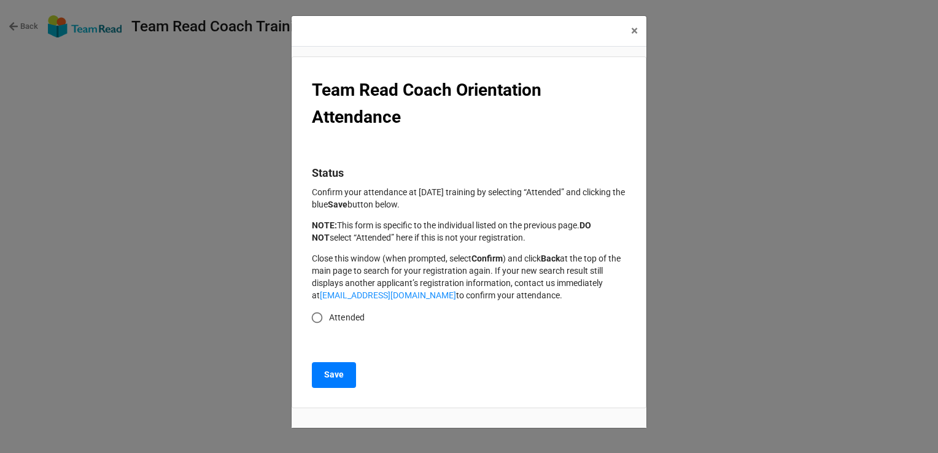
click at [331, 310] on label "Attended" at bounding box center [460, 318] width 311 height 24
click at [329, 310] on input "Attended" at bounding box center [317, 318] width 24 height 24
radio input "true"
click at [332, 378] on b "Save" at bounding box center [334, 374] width 20 height 13
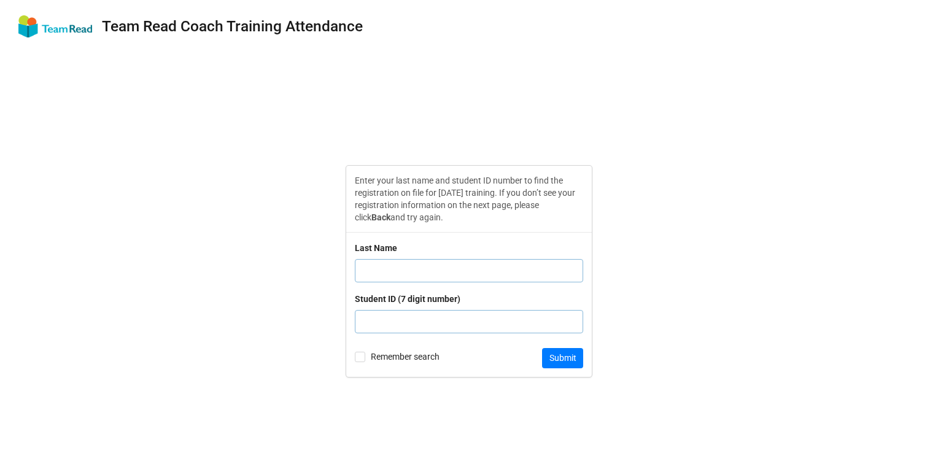
click at [464, 274] on input "text" at bounding box center [469, 270] width 228 height 23
type input "Ly"
drag, startPoint x: 417, startPoint y: 308, endPoint x: 417, endPoint y: 320, distance: 12.3
click at [417, 309] on div "Student ID (7 digit number)" at bounding box center [469, 317] width 228 height 51
click at [417, 320] on input "text" at bounding box center [469, 321] width 228 height 23
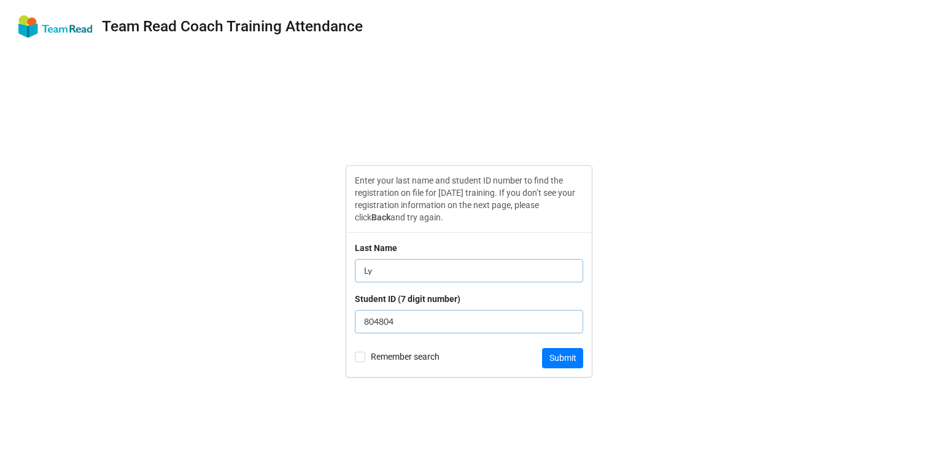
type input "8048048"
click button "Submit" at bounding box center [562, 358] width 41 height 21
click at [457, 273] on input "text" at bounding box center [469, 270] width 228 height 23
type input "[PERSON_NAME]"
click at [457, 328] on input "text" at bounding box center [469, 321] width 228 height 23
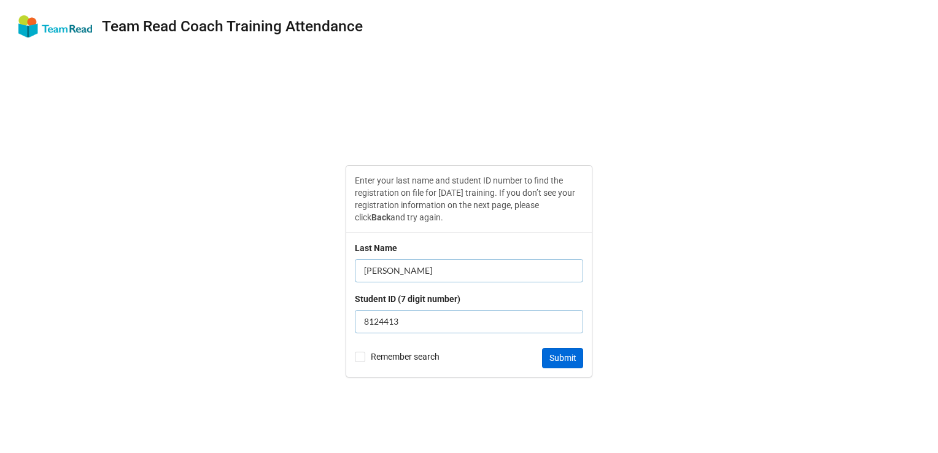
type input "8124413"
click at [577, 353] on button "Submit" at bounding box center [562, 358] width 41 height 21
